Goal: Task Accomplishment & Management: Use online tool/utility

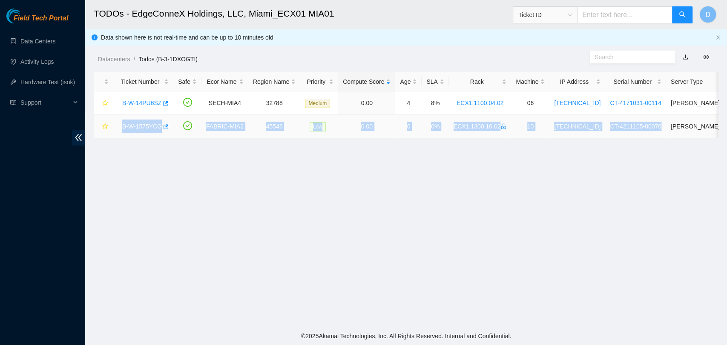
drag, startPoint x: 121, startPoint y: 123, endPoint x: 648, endPoint y: 123, distance: 527.1
click at [648, 123] on tr "B-W-1575YCG FABRIC-MIA2 45546 Low 0.00 0 0% ECX1.1300.16.02 10 [TECHNICAL_ID] C…" at bounding box center [491, 126] width 794 height 23
copy tr "B-W-1575YCG FABRIC-MIA2 45546 Low 0.00 0 0% ECX1.1300.16.02 10 104.76.192.141 C…"
click at [150, 126] on link "B-W-1575YCG" at bounding box center [142, 126] width 40 height 7
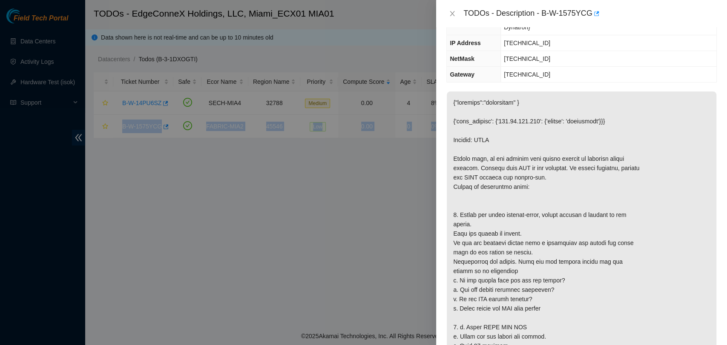
scroll to position [473, 0]
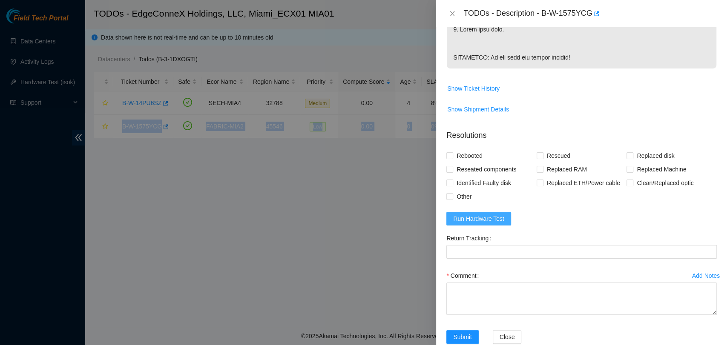
click at [490, 224] on span "Run Hardware Test" at bounding box center [478, 218] width 51 height 9
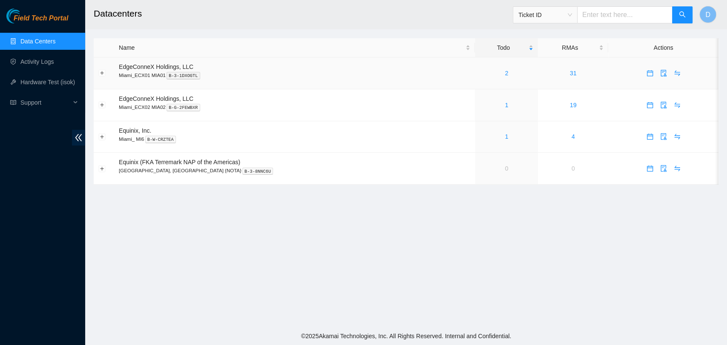
click at [479, 76] on div "2" at bounding box center [506, 73] width 54 height 9
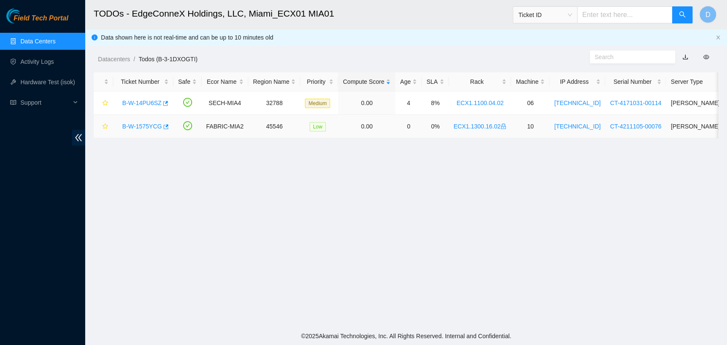
click at [138, 128] on link "B-W-1575YCG" at bounding box center [142, 126] width 40 height 7
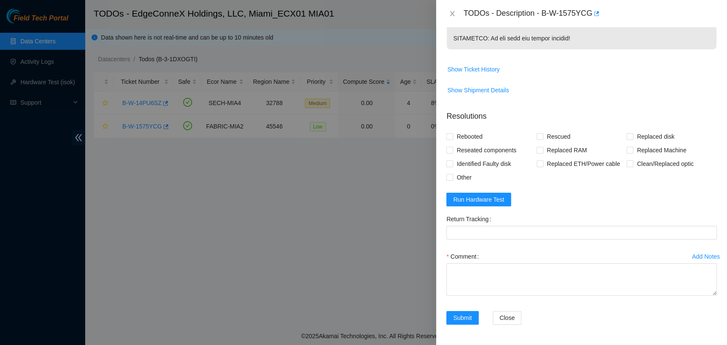
scroll to position [501, 0]
click at [474, 199] on span "Run Hardware Test" at bounding box center [478, 199] width 51 height 9
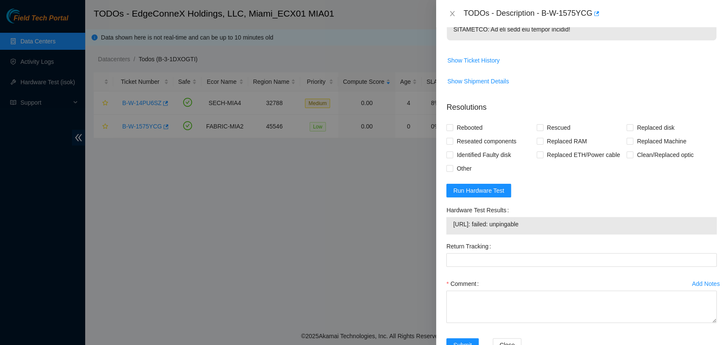
click at [501, 229] on span "104.76.192.141: failed: unpingable" at bounding box center [581, 224] width 257 height 9
copy span "104.76.192.141: failed: unpingable"
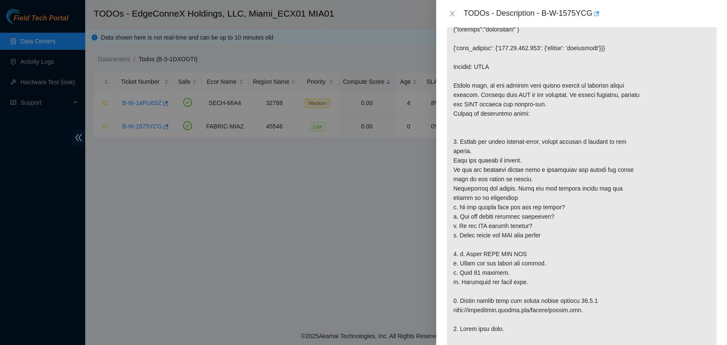
scroll to position [170, 0]
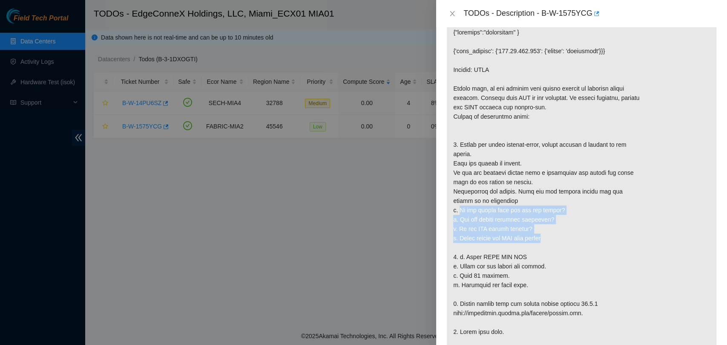
drag, startPoint x: 459, startPoint y: 192, endPoint x: 548, endPoint y: 219, distance: 93.6
click at [548, 219] on p at bounding box center [581, 196] width 269 height 350
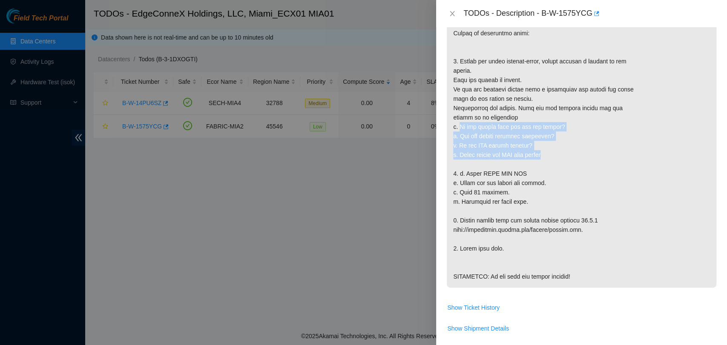
scroll to position [265, 0]
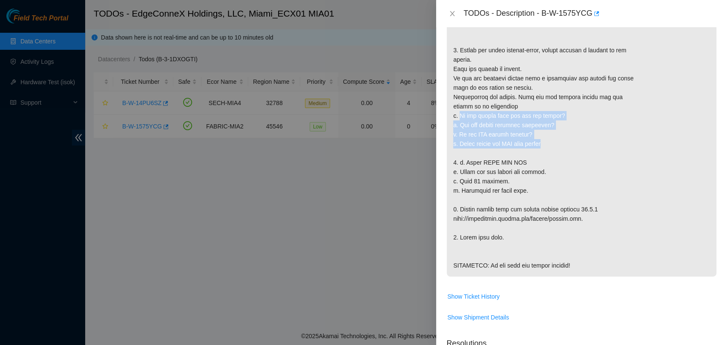
copy p "Is the server shut off for any reason? b. Are all cables securely connected? c.…"
click at [559, 121] on p at bounding box center [581, 102] width 269 height 350
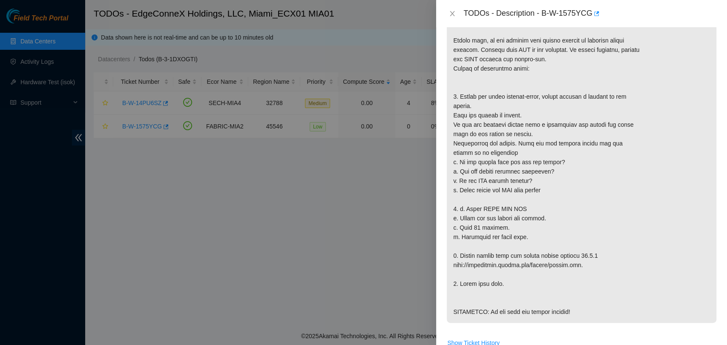
scroll to position [218, 0]
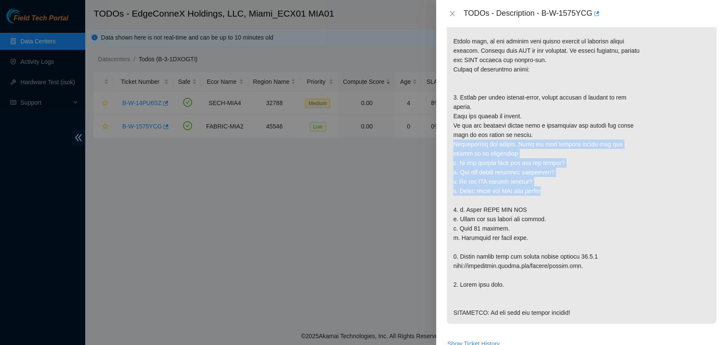
drag, startPoint x: 452, startPoint y: 126, endPoint x: 554, endPoint y: 170, distance: 111.6
click at [554, 170] on p at bounding box center [581, 149] width 269 height 350
copy p "Investigate the server. Look for any obvious causes for the server to go unping…"
